Goal: Task Accomplishment & Management: Use online tool/utility

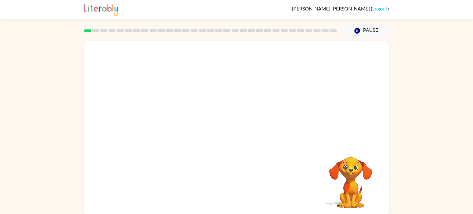
click at [290, 147] on div "Your browser must support playing .mp4 files to use Literably. Please try using…" at bounding box center [236, 129] width 305 height 176
click at [216, 96] on video "Your browser must support playing .mp4 files to use Literably. Please try using…" at bounding box center [236, 93] width 305 height 104
click at [250, 131] on button "button" at bounding box center [236, 132] width 39 height 22
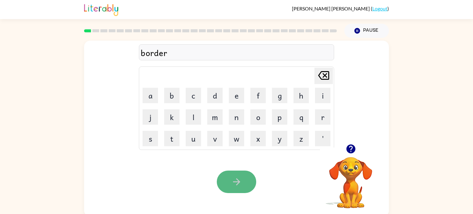
click at [247, 188] on button "button" at bounding box center [236, 182] width 39 height 22
click at [239, 183] on icon "button" at bounding box center [236, 182] width 11 height 11
click at [247, 182] on button "button" at bounding box center [236, 182] width 39 height 22
click at [240, 184] on icon "button" at bounding box center [236, 182] width 11 height 11
click at [251, 184] on button "button" at bounding box center [236, 182] width 39 height 22
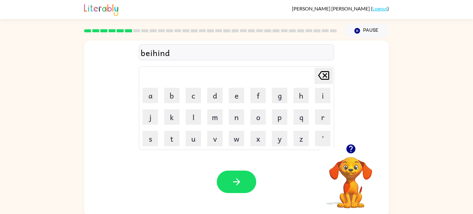
click at [153, 55] on div "beihind" at bounding box center [237, 52] width 192 height 13
click at [237, 175] on button "button" at bounding box center [236, 182] width 39 height 22
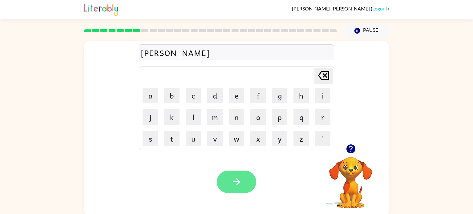
click at [249, 179] on button "button" at bounding box center [236, 182] width 39 height 22
click at [250, 181] on button "button" at bounding box center [236, 182] width 39 height 22
click at [244, 186] on button "button" at bounding box center [236, 182] width 39 height 22
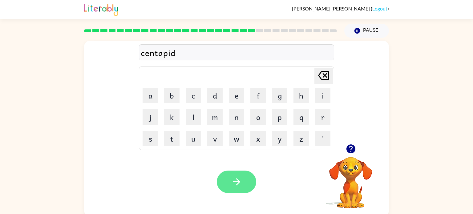
click at [244, 183] on button "button" at bounding box center [236, 182] width 39 height 22
click at [235, 184] on icon "button" at bounding box center [236, 182] width 11 height 11
click at [234, 184] on icon "button" at bounding box center [236, 182] width 11 height 11
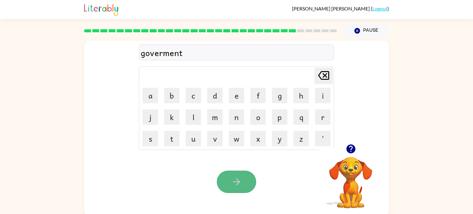
click at [247, 174] on button "button" at bounding box center [236, 182] width 39 height 22
click at [219, 175] on button "button" at bounding box center [236, 182] width 39 height 22
click at [231, 182] on icon "button" at bounding box center [236, 182] width 11 height 11
click at [233, 183] on icon "button" at bounding box center [236, 182] width 11 height 11
click at [234, 178] on icon "button" at bounding box center [236, 182] width 11 height 11
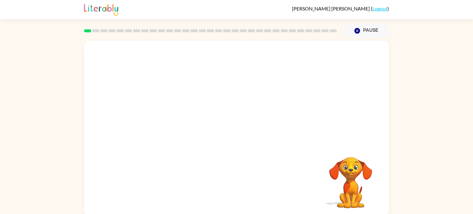
click at [164, 134] on div at bounding box center [236, 93] width 305 height 104
click at [164, 134] on div at bounding box center [236, 129] width 305 height 176
click at [243, 136] on div at bounding box center [236, 132] width 39 height 22
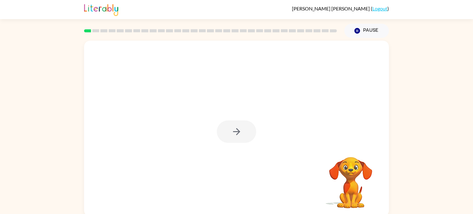
click at [243, 136] on div at bounding box center [236, 132] width 39 height 22
click at [234, 127] on icon "button" at bounding box center [236, 131] width 11 height 11
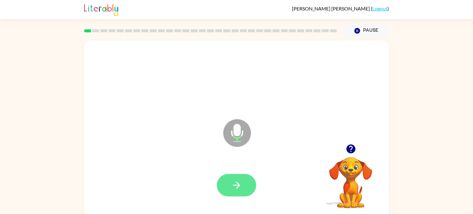
click at [243, 190] on button "button" at bounding box center [236, 185] width 39 height 22
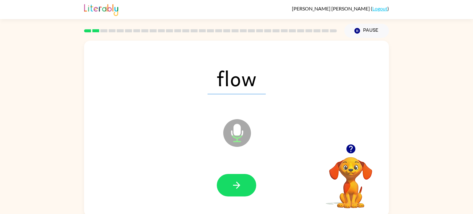
click at [243, 190] on button "button" at bounding box center [236, 185] width 39 height 22
click at [243, 190] on div at bounding box center [236, 185] width 39 height 22
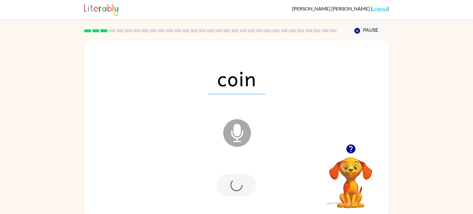
click at [243, 190] on div at bounding box center [236, 185] width 39 height 22
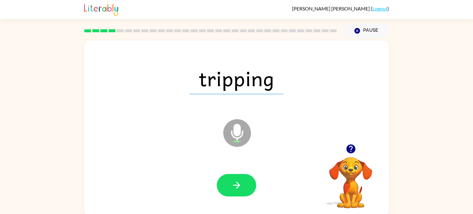
click at [243, 190] on button "button" at bounding box center [236, 185] width 39 height 22
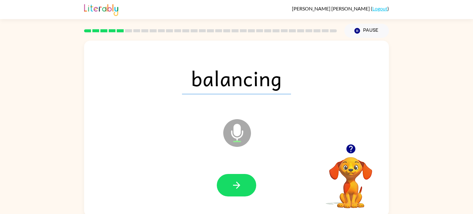
click at [243, 190] on button "button" at bounding box center [236, 185] width 39 height 22
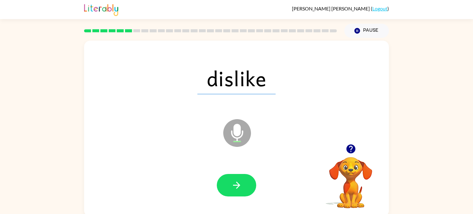
click at [243, 190] on button "button" at bounding box center [236, 185] width 39 height 22
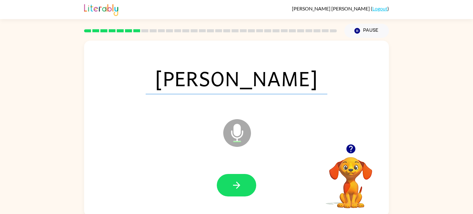
click at [243, 190] on button "button" at bounding box center [236, 185] width 39 height 22
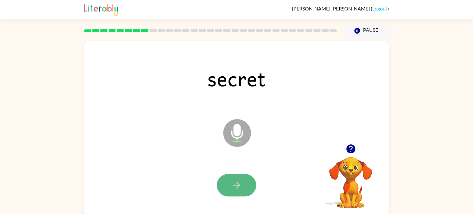
click at [242, 190] on button "button" at bounding box center [236, 185] width 39 height 22
click at [242, 190] on div at bounding box center [236, 185] width 39 height 22
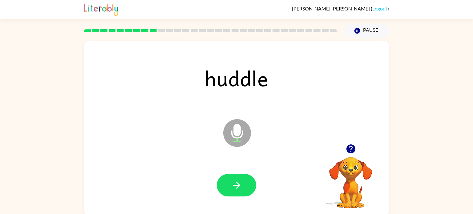
click at [242, 190] on button "button" at bounding box center [236, 185] width 39 height 22
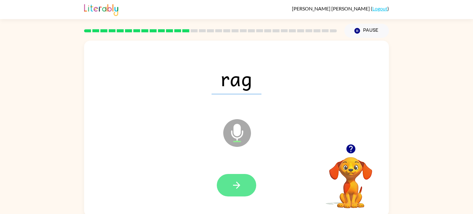
click at [243, 190] on button "button" at bounding box center [236, 185] width 39 height 22
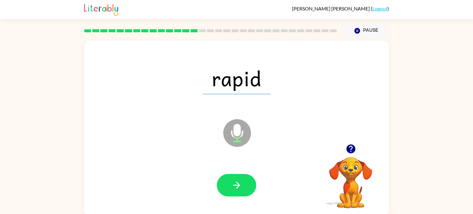
click at [243, 190] on button "button" at bounding box center [236, 185] width 39 height 22
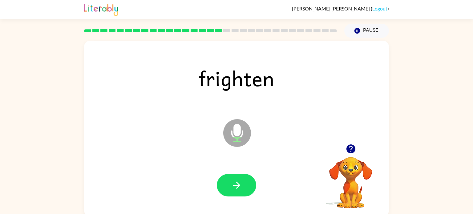
click at [243, 190] on button "button" at bounding box center [236, 185] width 39 height 22
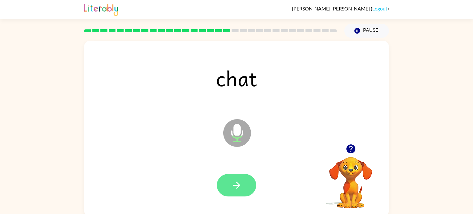
click at [245, 192] on button "button" at bounding box center [236, 185] width 39 height 22
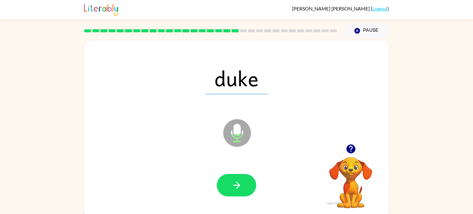
click at [245, 192] on button "button" at bounding box center [236, 185] width 39 height 22
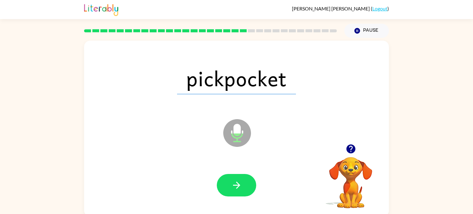
click at [245, 192] on button "button" at bounding box center [236, 185] width 39 height 22
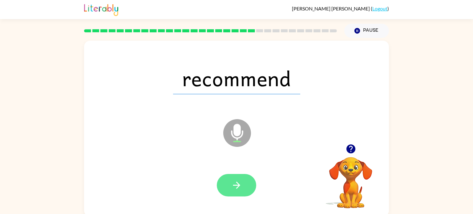
click at [240, 188] on icon "button" at bounding box center [236, 185] width 11 height 11
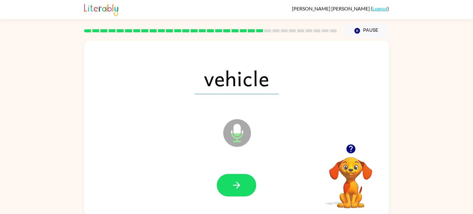
click at [240, 188] on icon "button" at bounding box center [236, 185] width 11 height 11
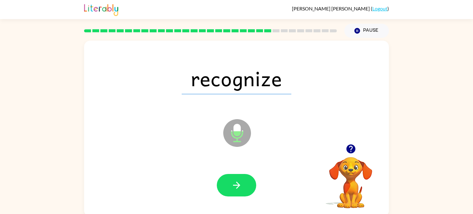
click at [240, 188] on icon "button" at bounding box center [236, 185] width 11 height 11
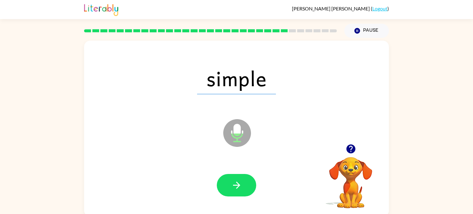
click at [240, 188] on icon "button" at bounding box center [236, 185] width 11 height 11
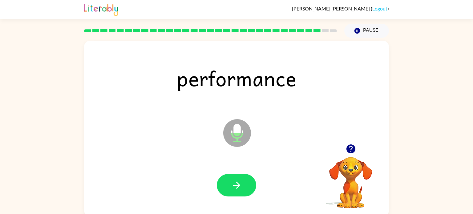
click at [240, 188] on icon "button" at bounding box center [236, 185] width 11 height 11
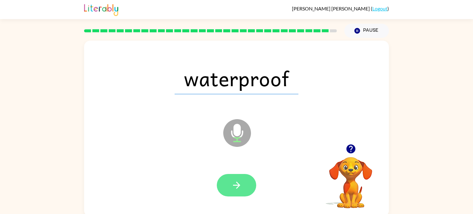
click at [241, 183] on icon "button" at bounding box center [236, 185] width 11 height 11
